Goal: Information Seeking & Learning: Check status

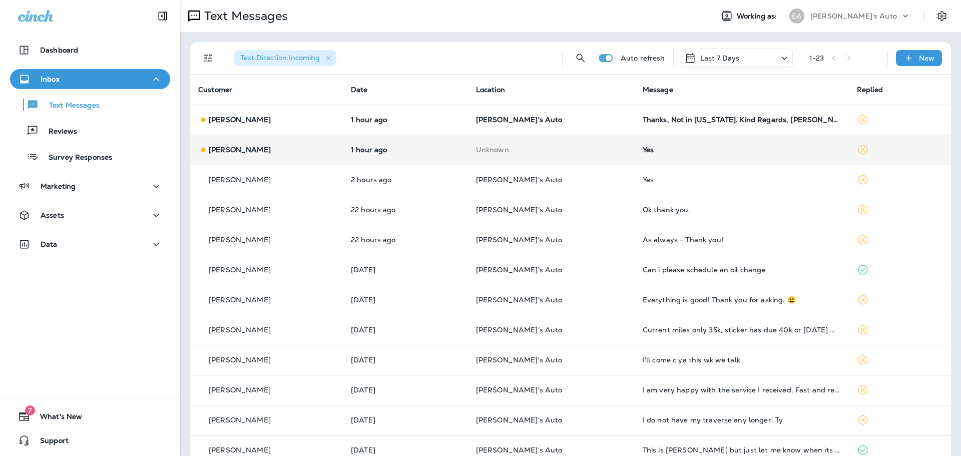
click at [337, 143] on td "[PERSON_NAME]" at bounding box center [266, 150] width 153 height 30
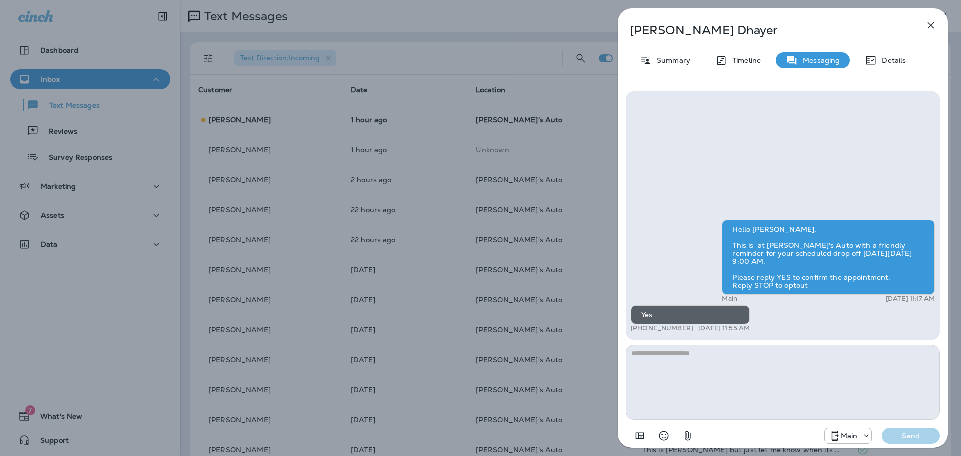
click at [397, 163] on div "[PERSON_NAME] Summary Timeline Messaging Details Hello [PERSON_NAME], This is a…" at bounding box center [480, 228] width 961 height 456
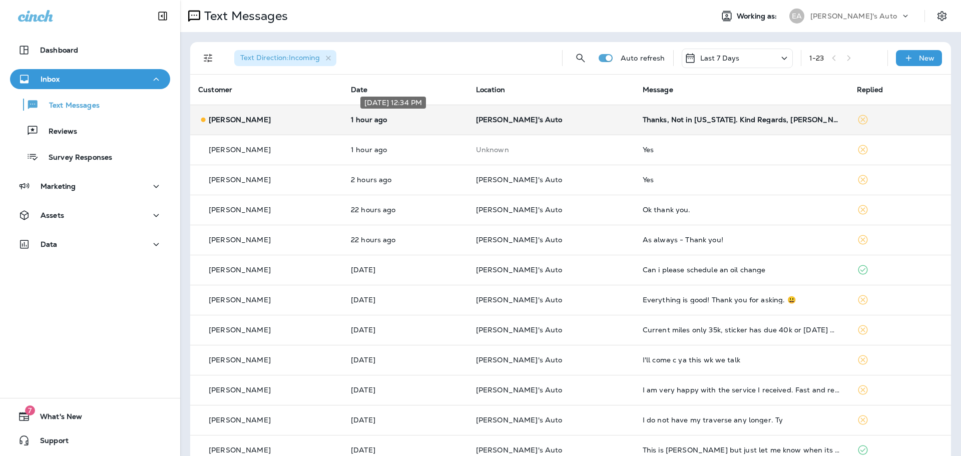
click at [431, 121] on p "1 hour ago" at bounding box center [405, 120] width 109 height 8
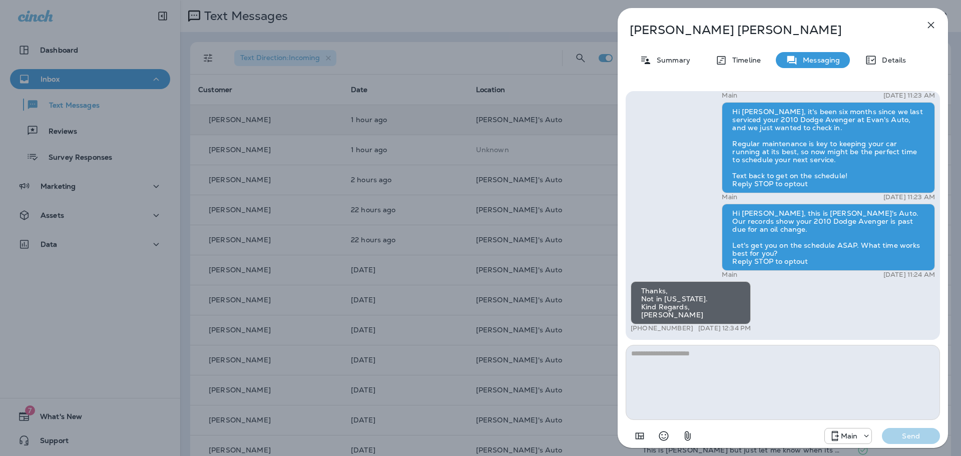
click at [481, 268] on div "[PERSON_NAME] Summary Timeline Messaging Details Hi [PERSON_NAME], this is [PER…" at bounding box center [480, 228] width 961 height 456
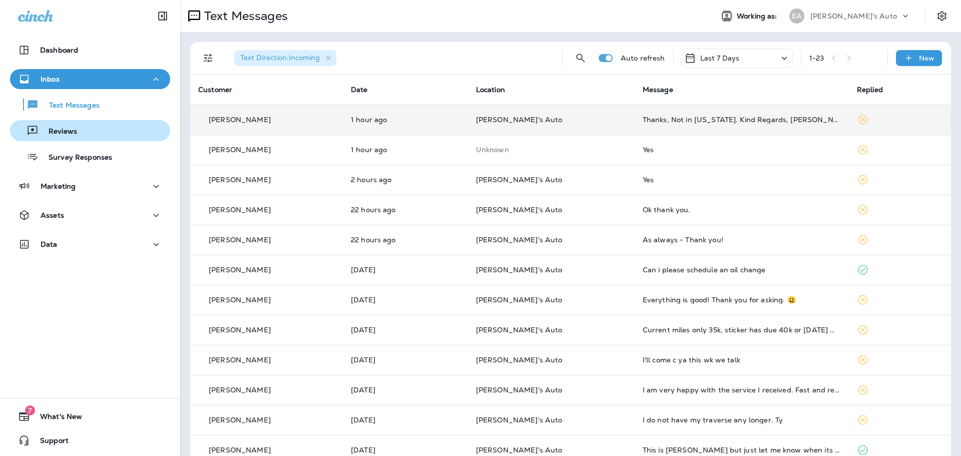
click at [70, 135] on p "Reviews" at bounding box center [58, 132] width 39 height 10
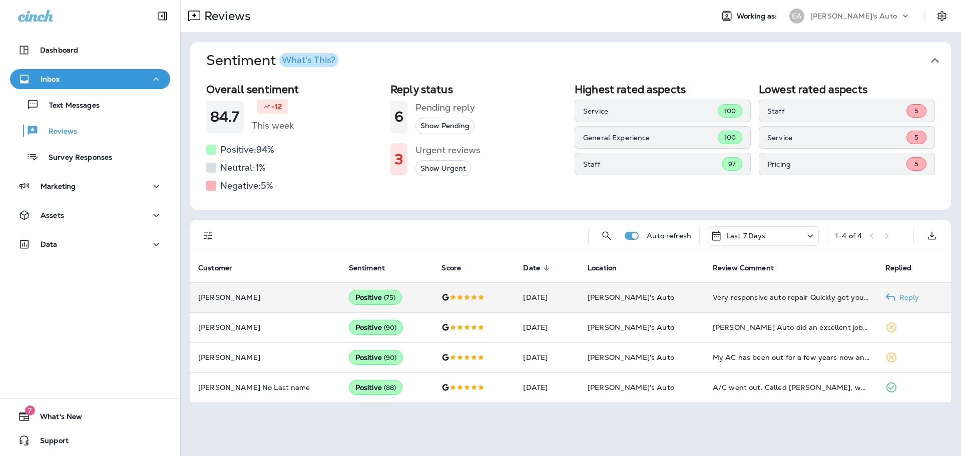
click at [249, 300] on p "[PERSON_NAME]" at bounding box center [265, 297] width 135 height 8
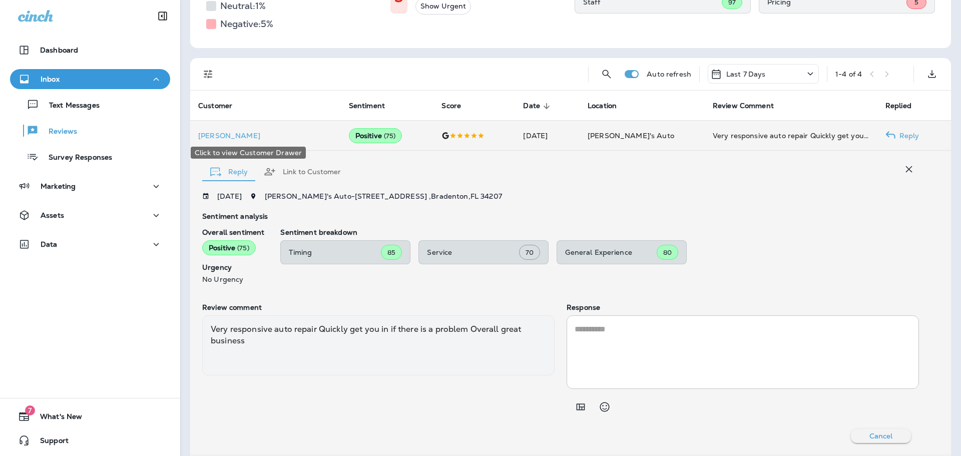
click at [290, 146] on div "Click to view Customer Drawer" at bounding box center [248, 150] width 117 height 20
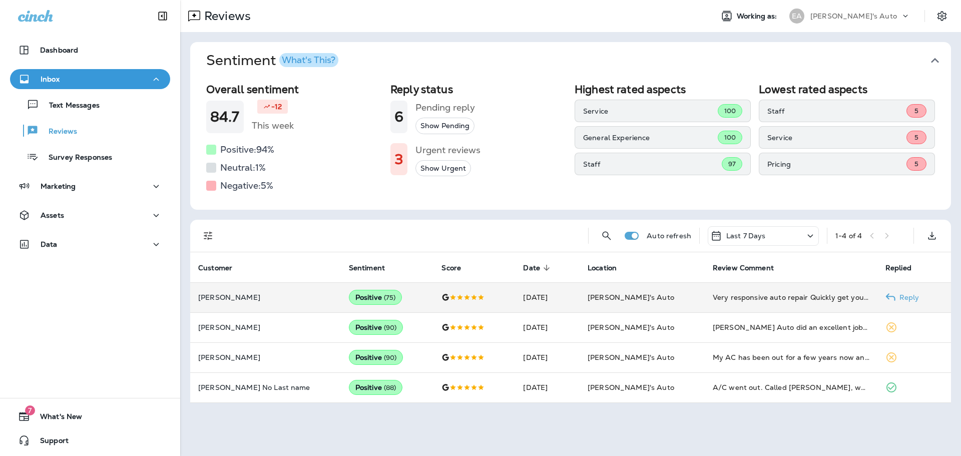
scroll to position [0, 0]
click at [55, 111] on div "Text Messages" at bounding box center [57, 104] width 86 height 15
